Goal: Task Accomplishment & Management: Manage account settings

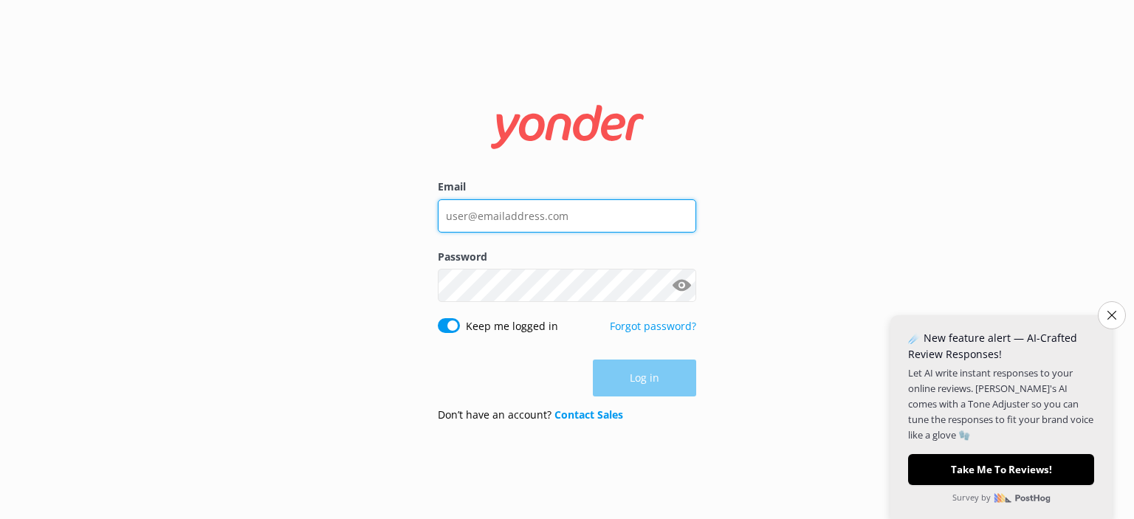
click at [523, 201] on input "Email" at bounding box center [567, 215] width 258 height 33
type input "[EMAIL_ADDRESS][DOMAIN_NAME]"
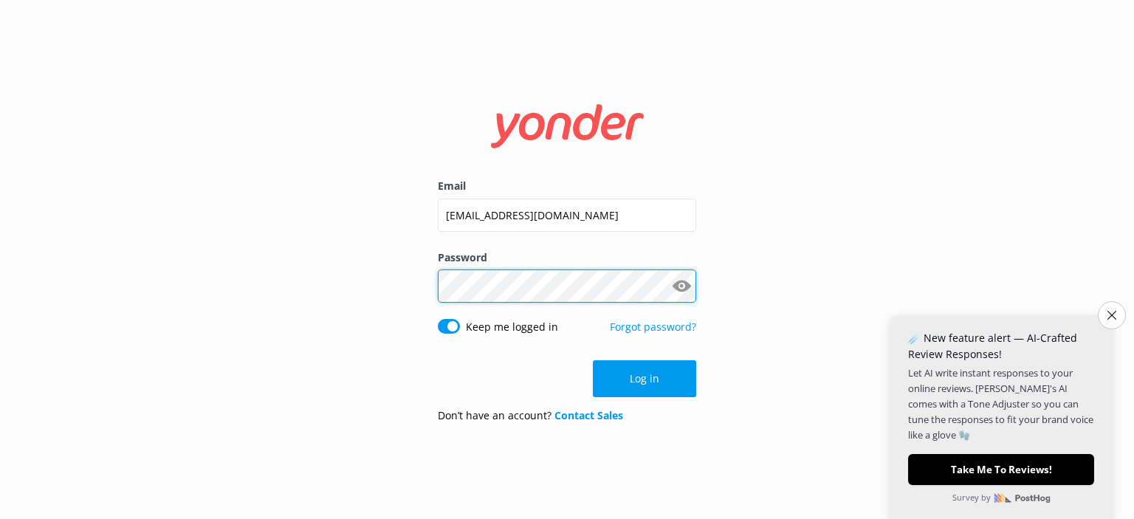
click button "Log in" at bounding box center [644, 378] width 103 height 37
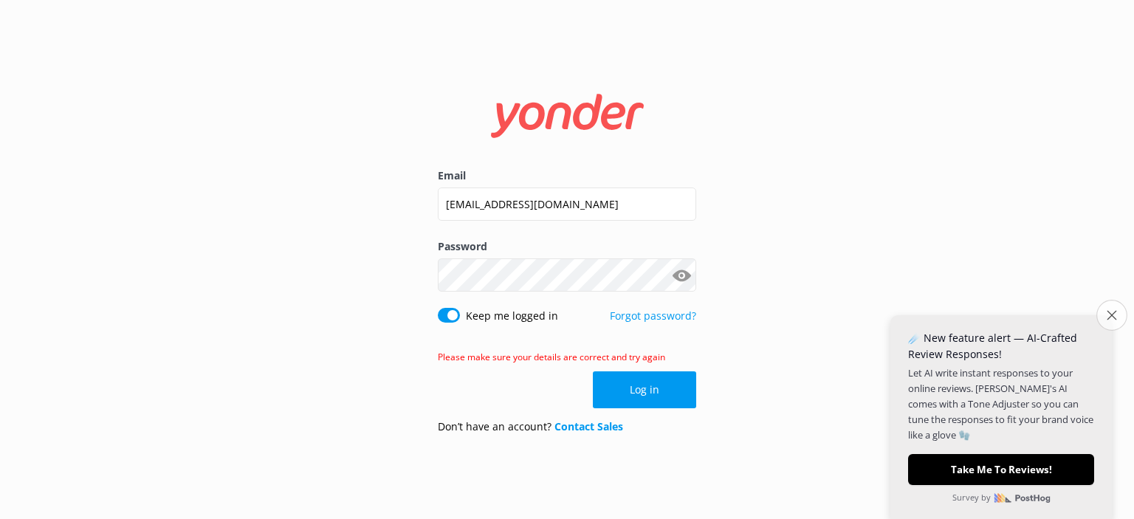
click at [1113, 316] on icon "Close survey" at bounding box center [1111, 315] width 10 height 10
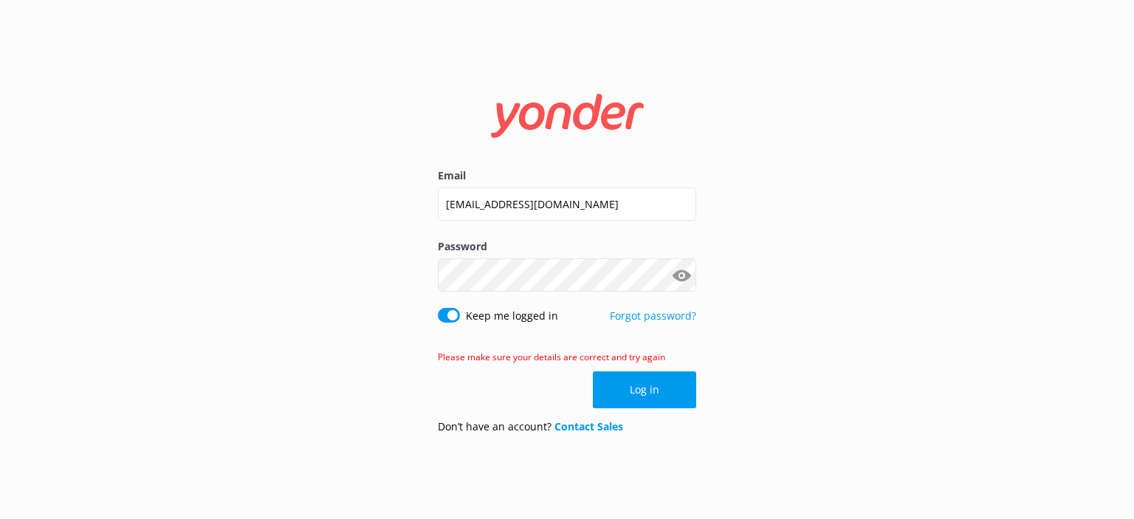
click at [557, 116] on icon at bounding box center [567, 116] width 181 height 44
